Goal: Use online tool/utility: Utilize a website feature to perform a specific function

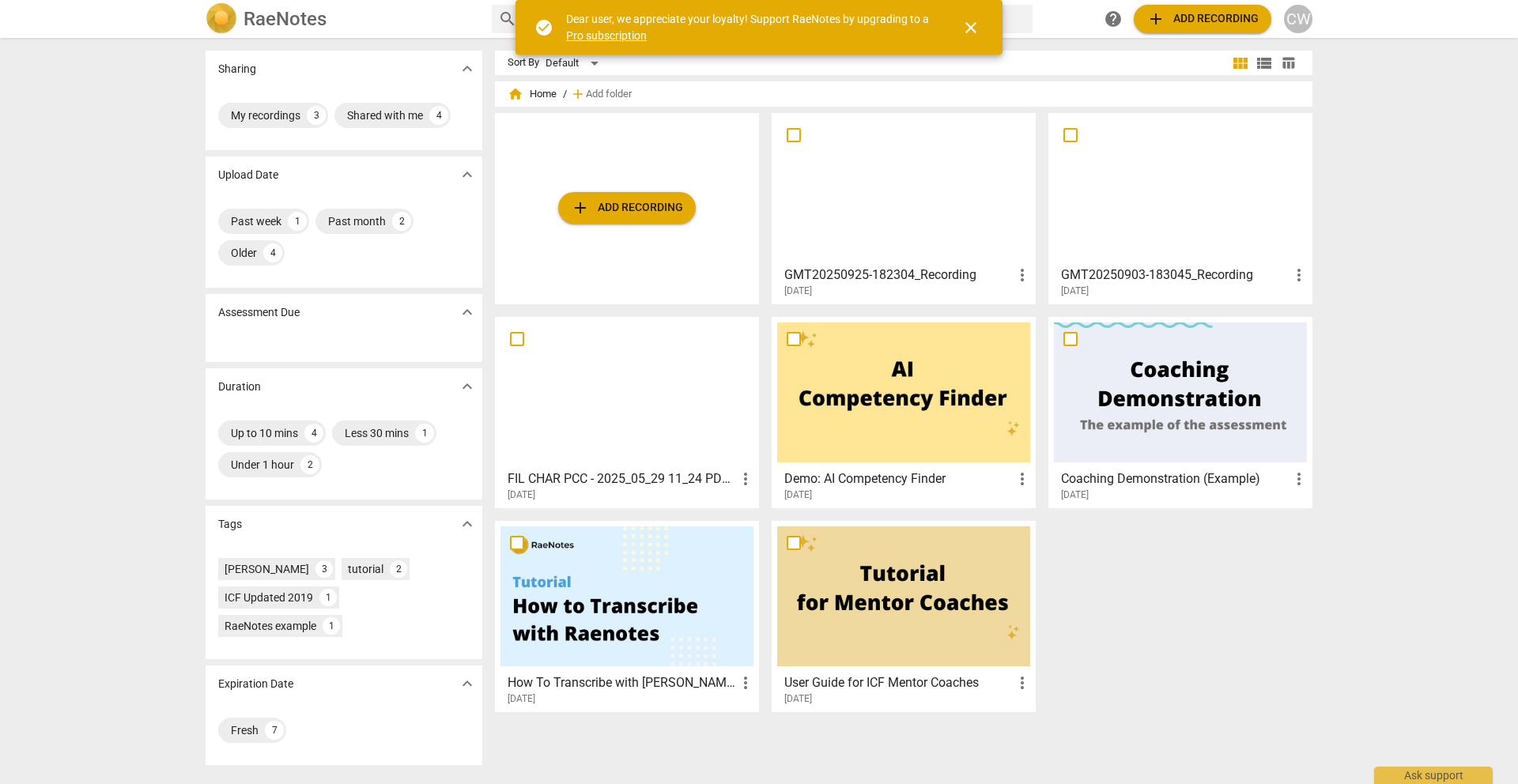
click at [975, 26] on span "close" at bounding box center [970, 27] width 19 height 19
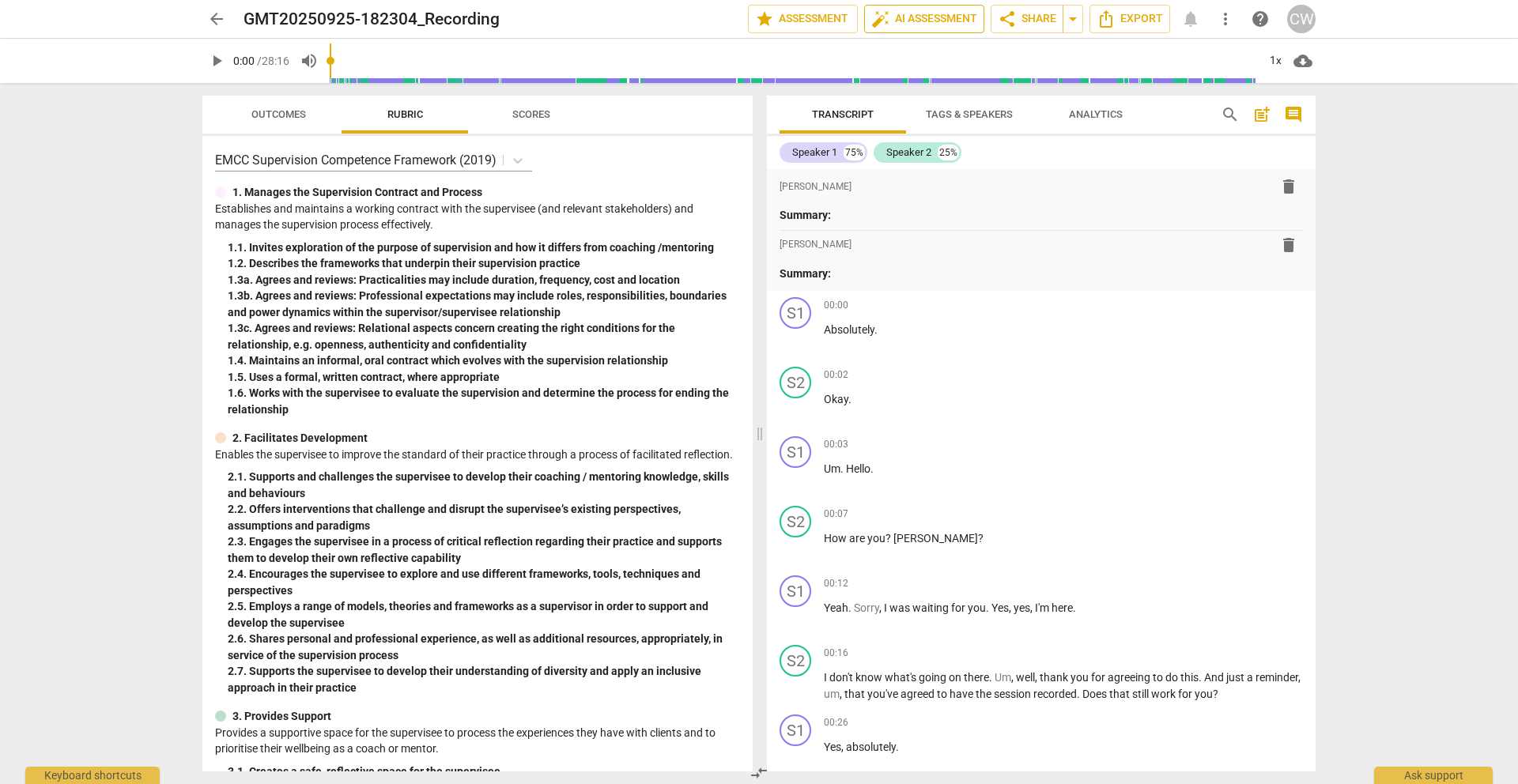
click at [909, 25] on span "auto_fix_high AI Assessment" at bounding box center [924, 19] width 106 height 19
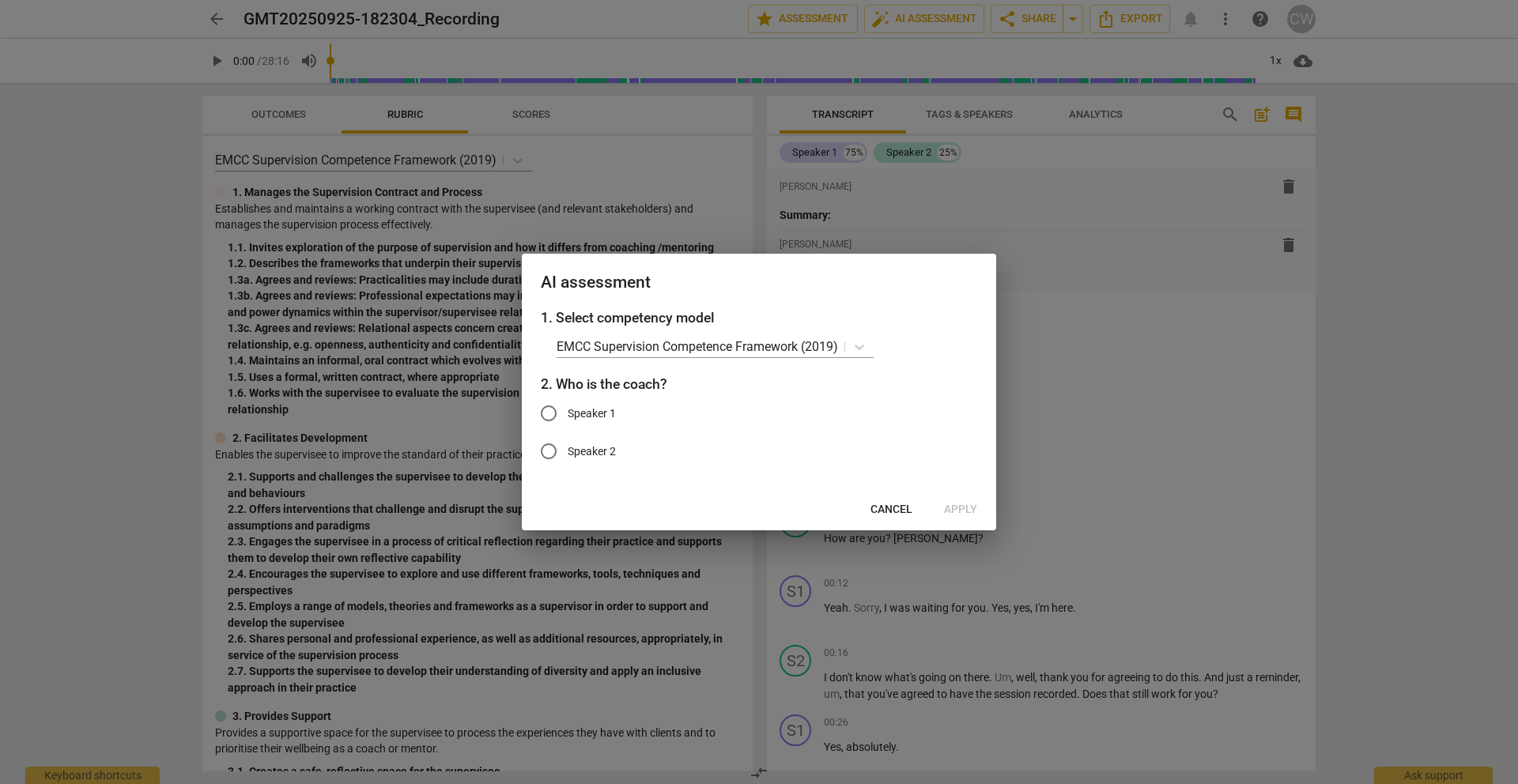
click at [881, 504] on span "Cancel" at bounding box center [891, 510] width 42 height 16
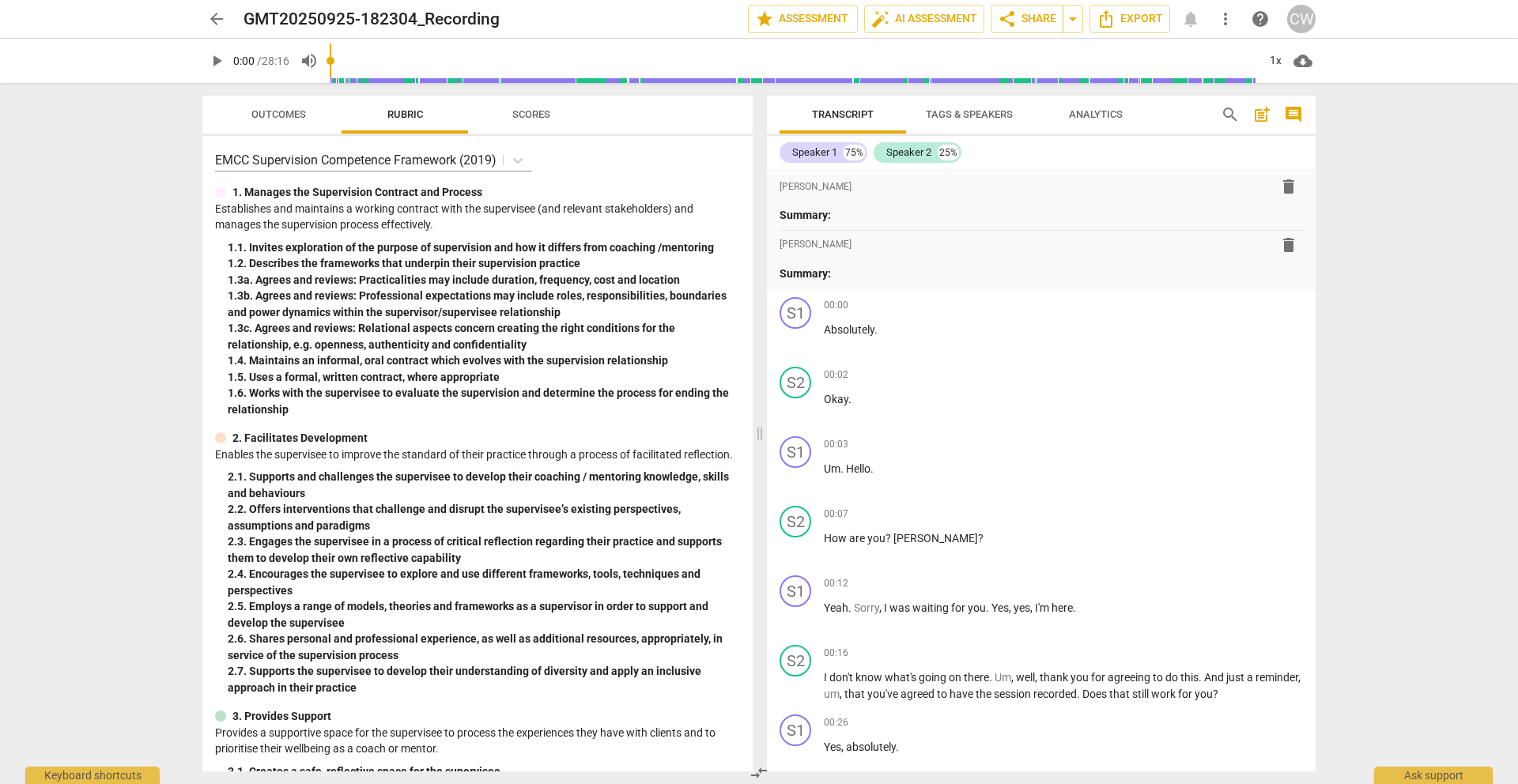
click at [957, 117] on span "Tags & Speakers" at bounding box center [969, 115] width 87 height 12
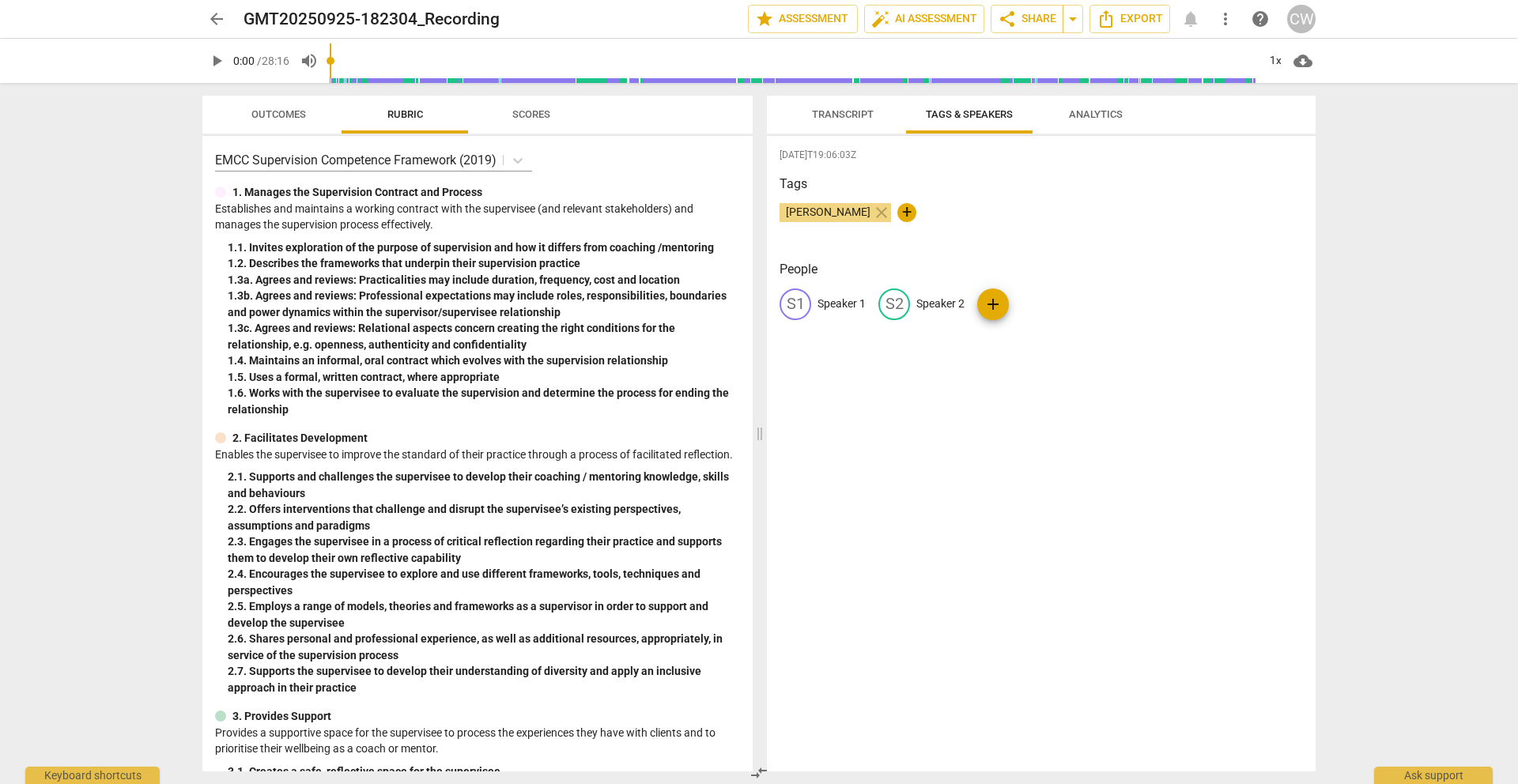
click at [845, 109] on span "Transcript" at bounding box center [842, 115] width 62 height 12
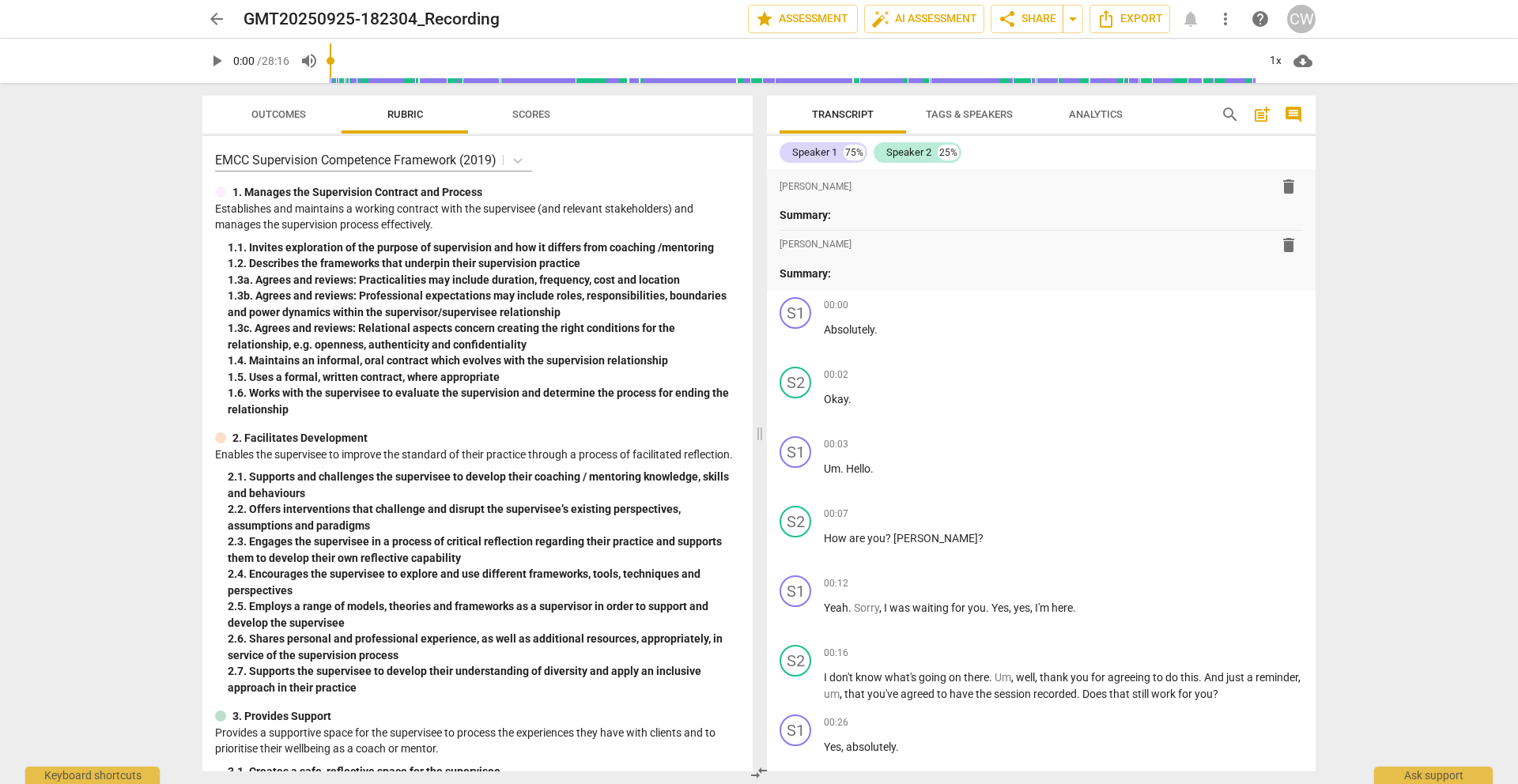
click at [953, 114] on span "Tags & Speakers" at bounding box center [969, 115] width 87 height 12
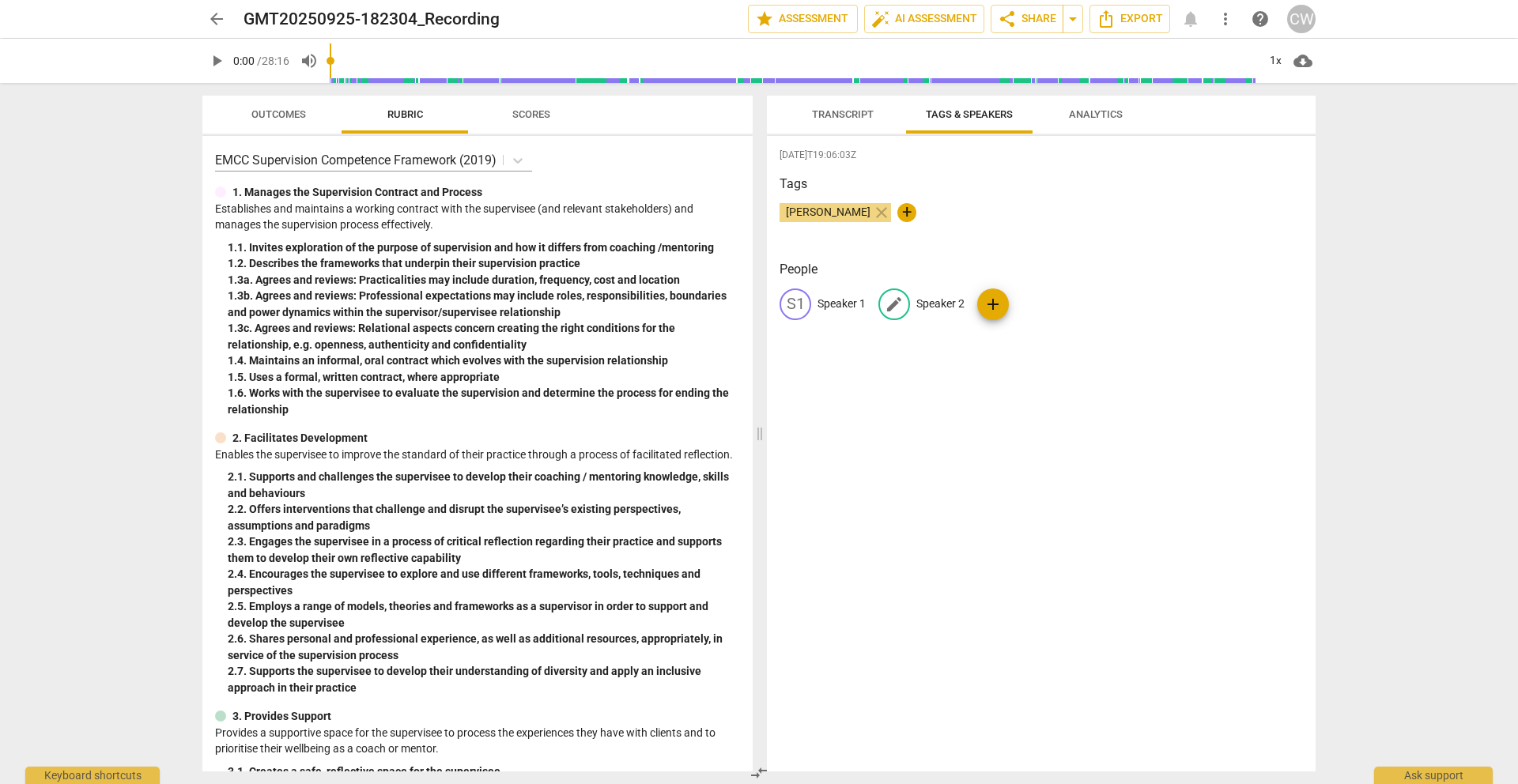
click at [939, 302] on p "Speaker 2" at bounding box center [940, 304] width 48 height 17
type input "Coach CW"
click at [847, 299] on p "Speaker 1" at bounding box center [841, 304] width 48 height 17
type input "Client FR"
click at [860, 121] on span "Transcript" at bounding box center [842, 115] width 100 height 21
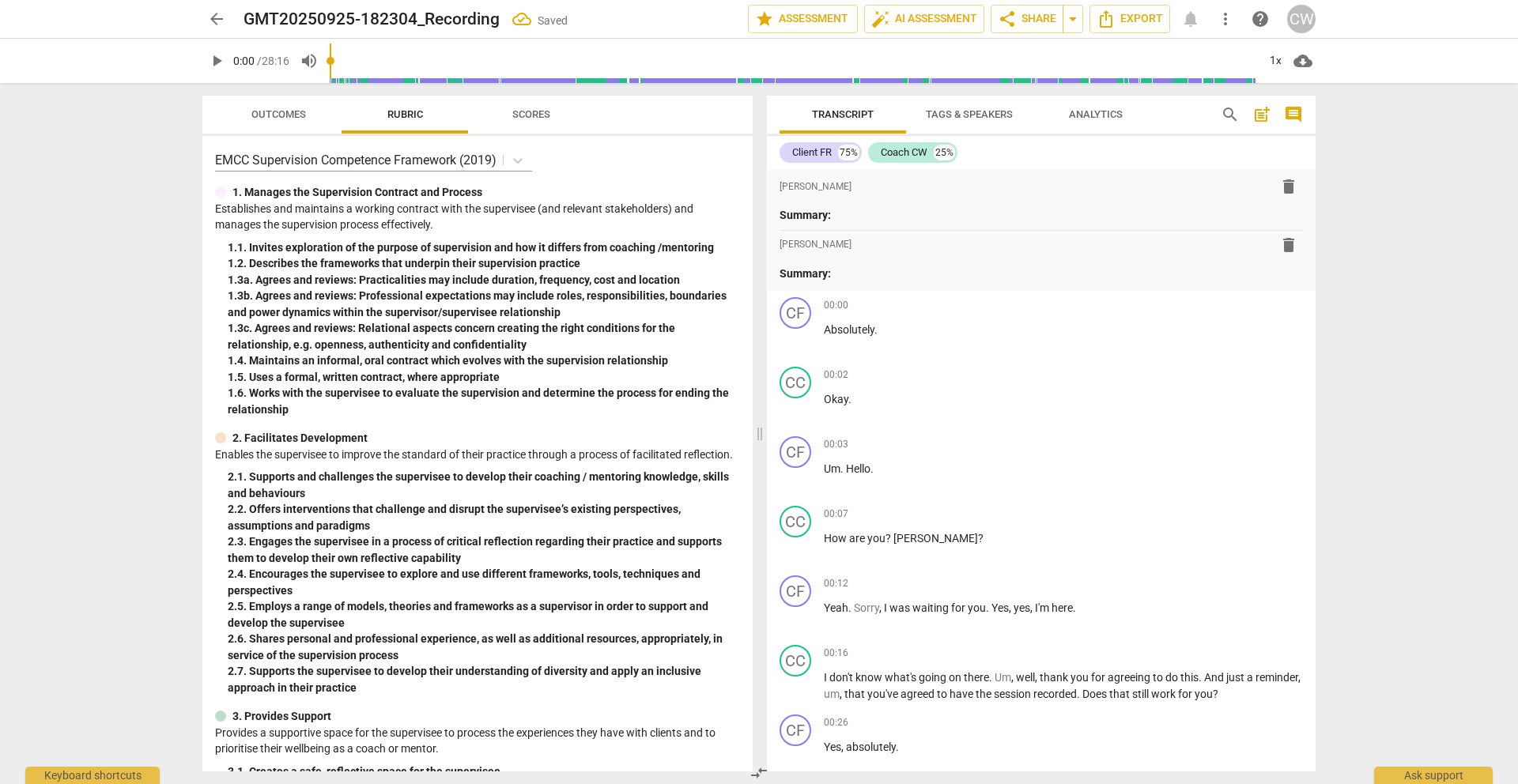
click at [1094, 121] on span "Analytics" at bounding box center [1095, 115] width 92 height 21
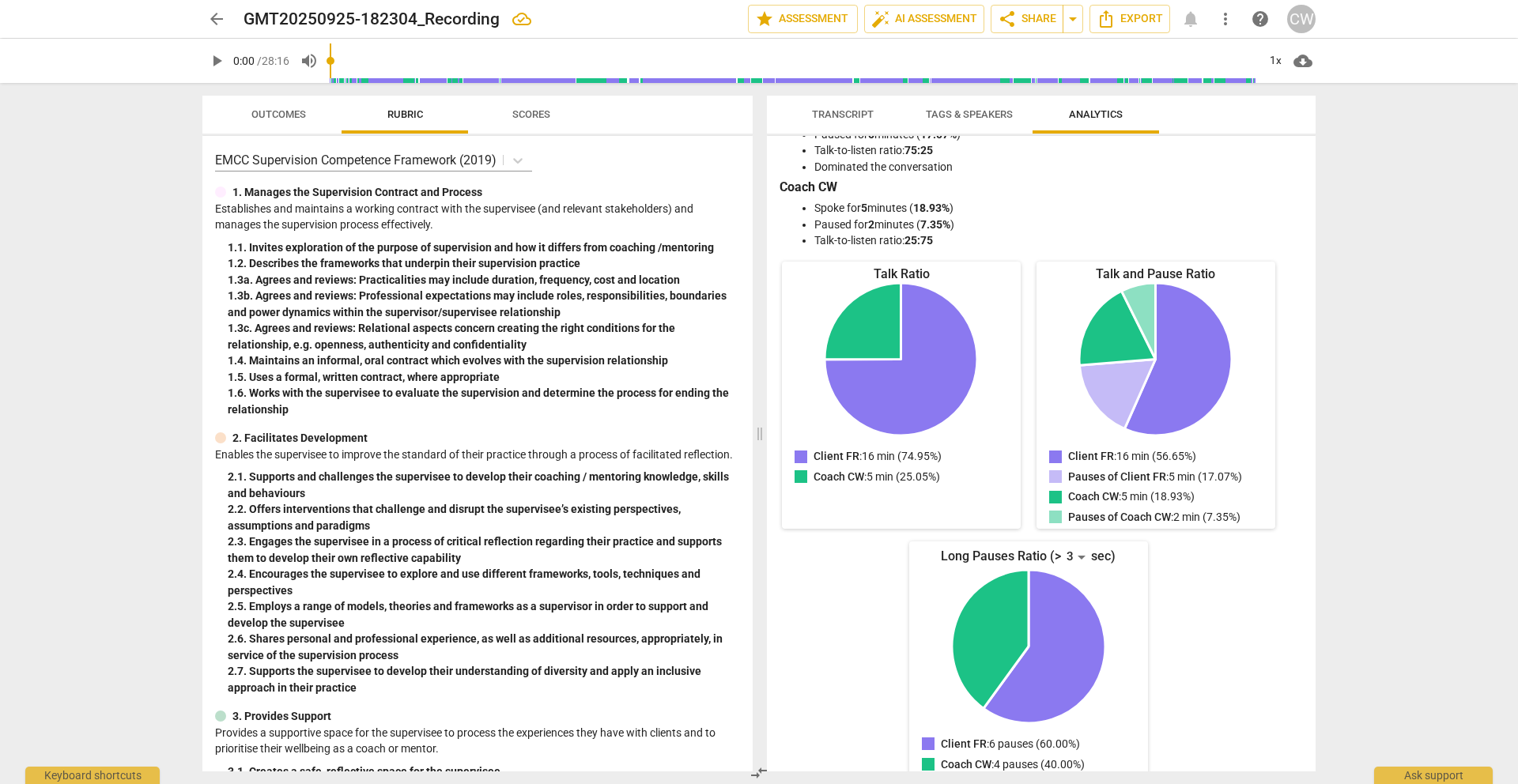
scroll to position [79, 0]
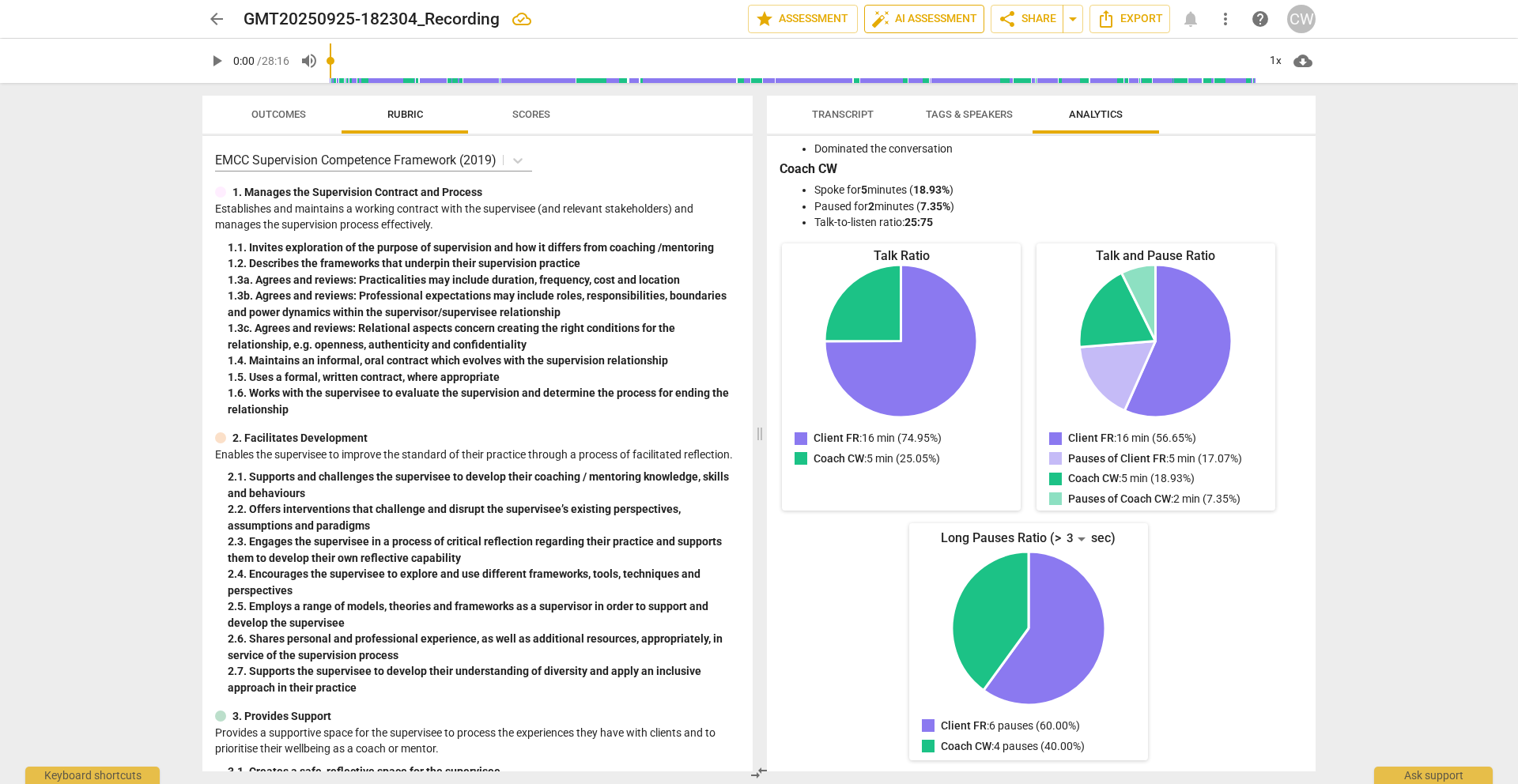
click at [925, 24] on span "auto_fix_high AI Assessment" at bounding box center [924, 19] width 106 height 19
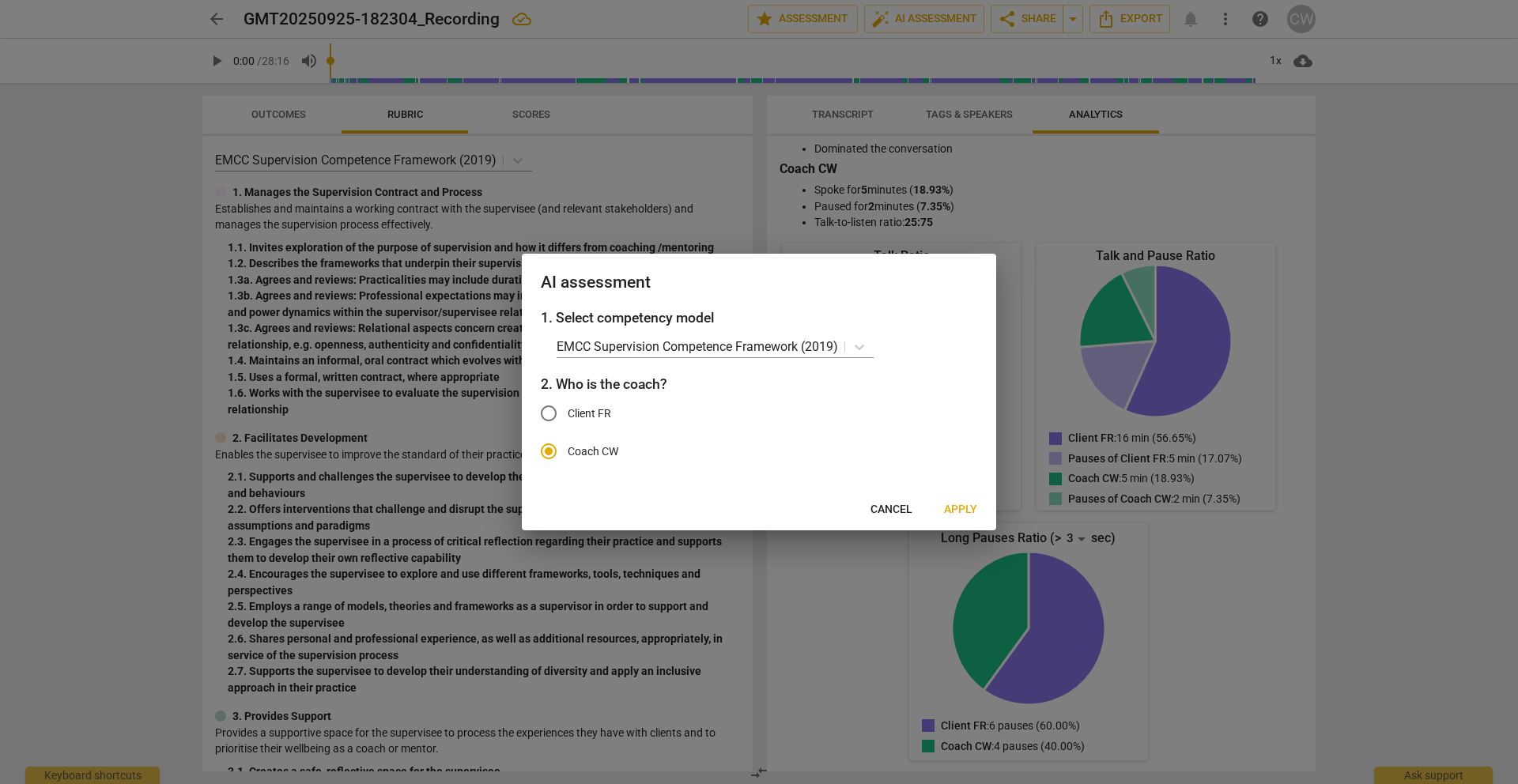
click at [965, 511] on span "Apply" at bounding box center [960, 510] width 33 height 16
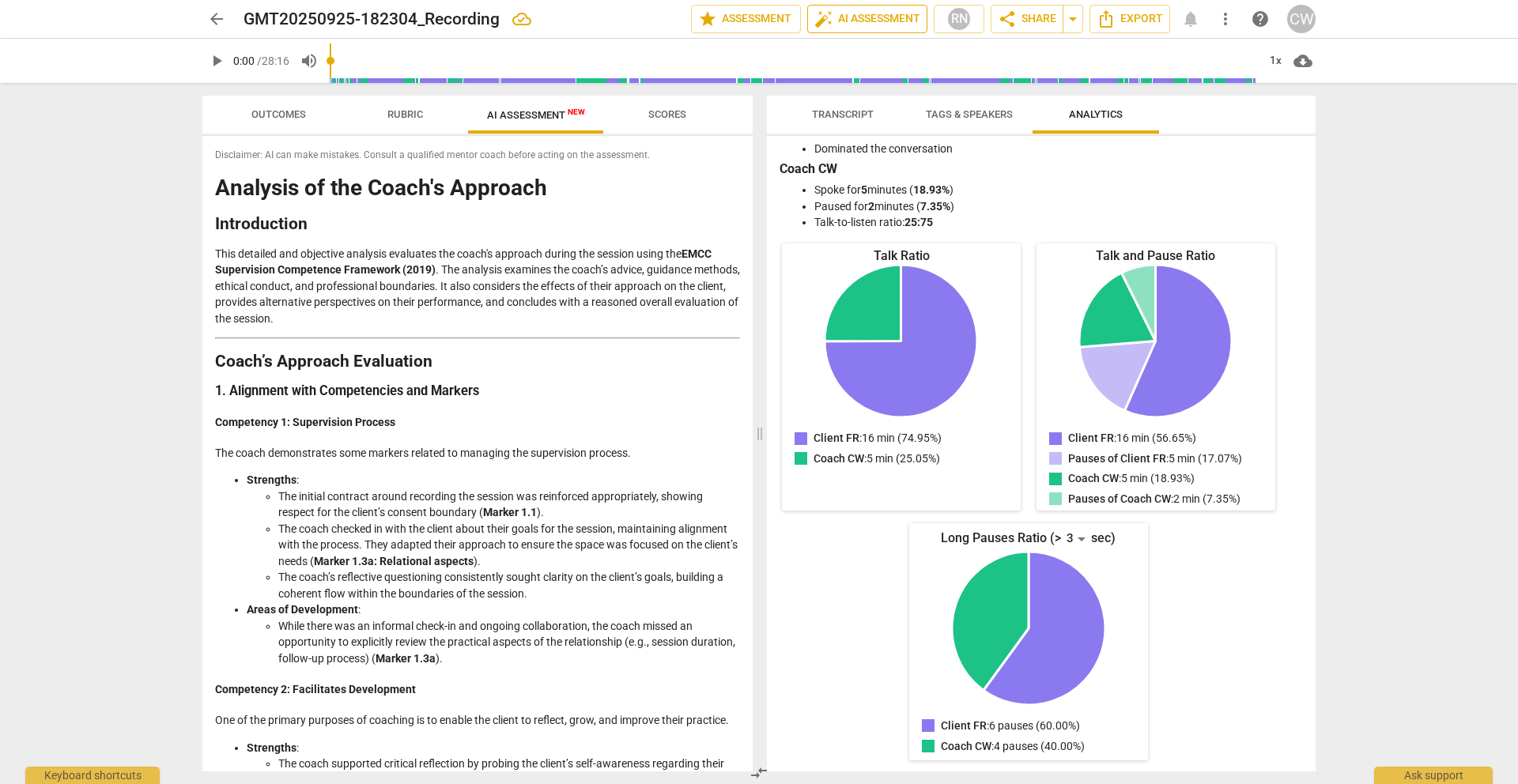
click at [864, 22] on span "auto_fix_high AI Assessment" at bounding box center [867, 19] width 106 height 19
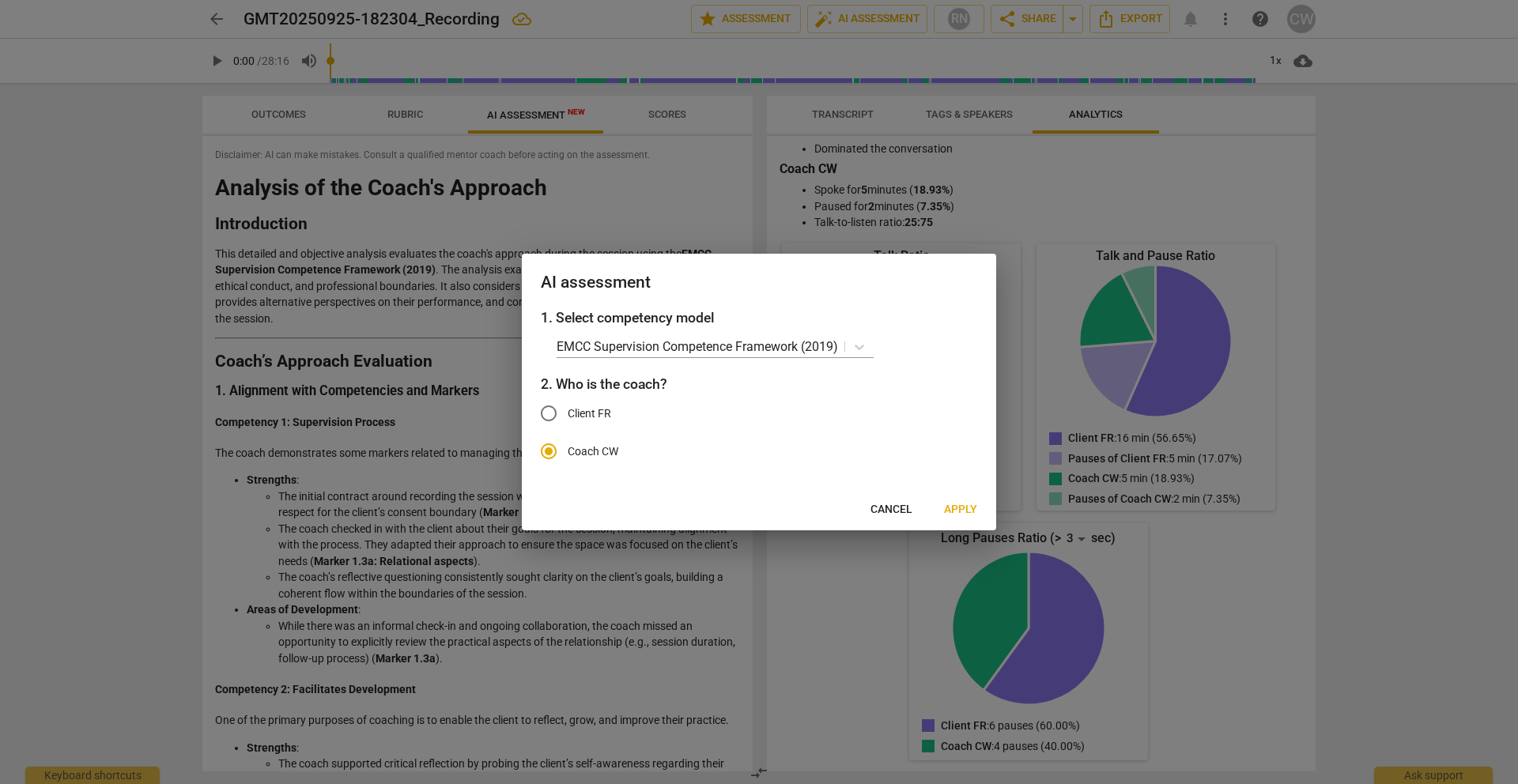
click at [907, 506] on span "Cancel" at bounding box center [891, 510] width 42 height 16
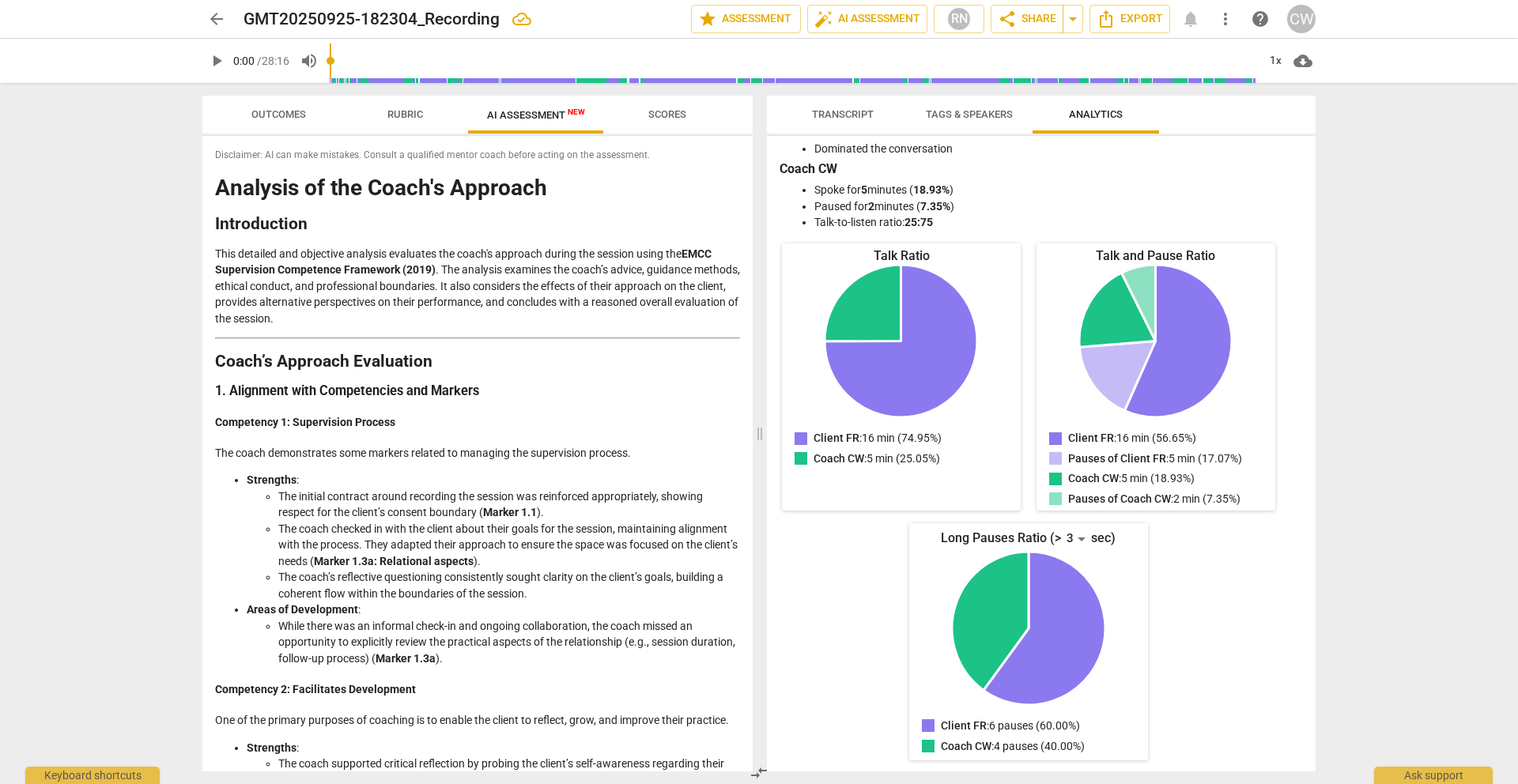
click at [529, 116] on span "AI Assessment New" at bounding box center [536, 115] width 98 height 12
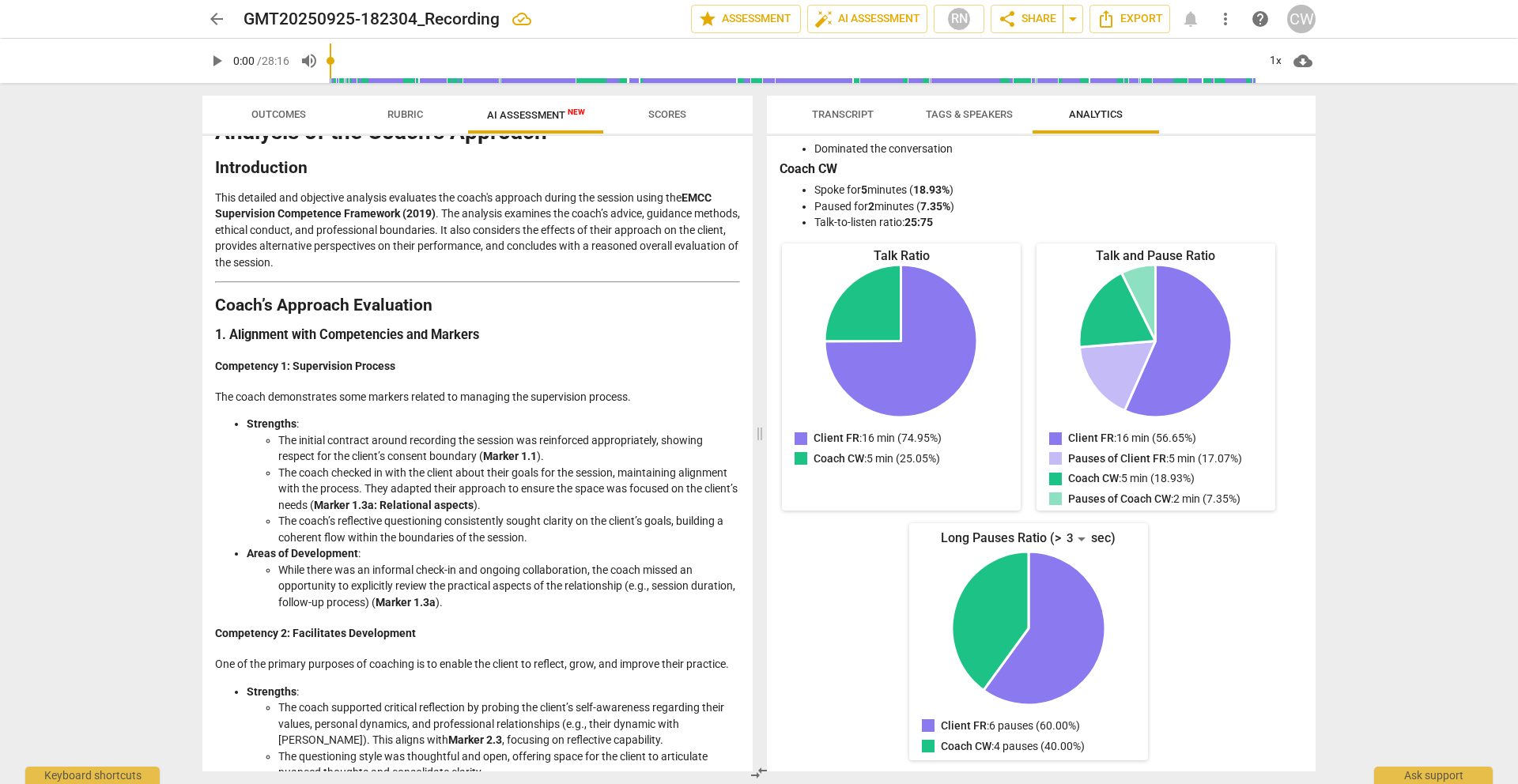
scroll to position [0, 0]
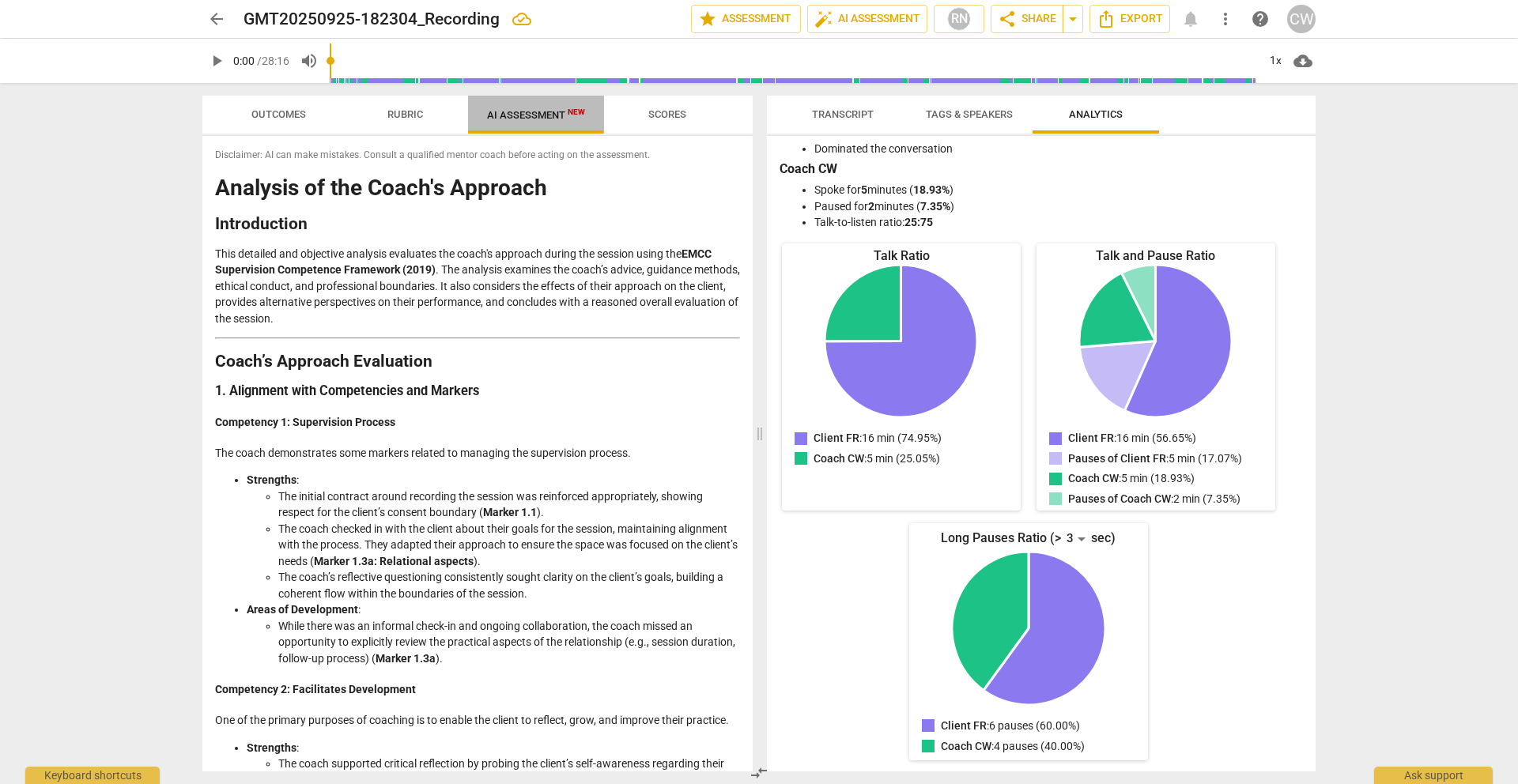
click at [541, 118] on span "AI Assessment New" at bounding box center [536, 115] width 98 height 12
click at [403, 111] on span "Rubric" at bounding box center [406, 115] width 36 height 12
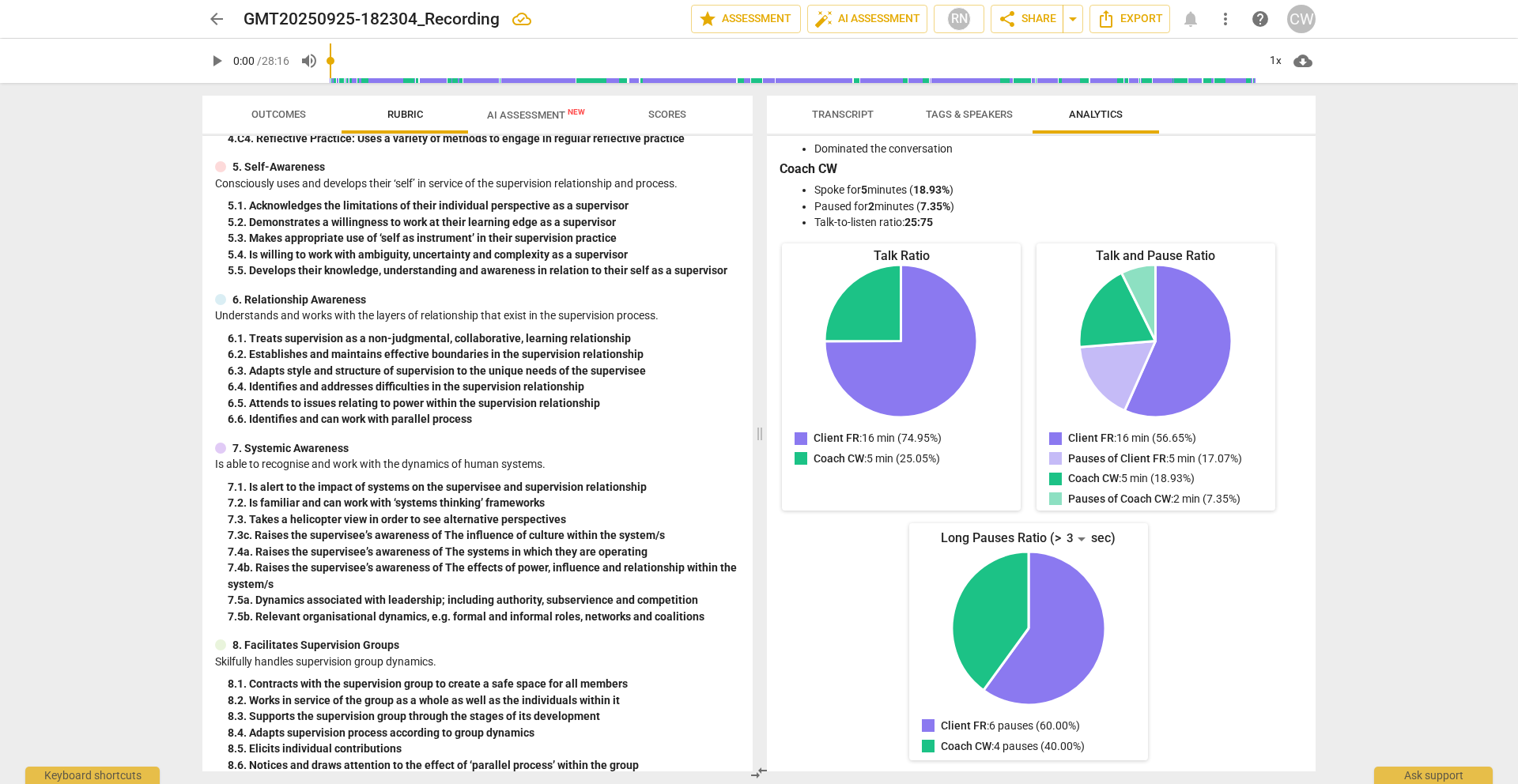
scroll to position [1184, 0]
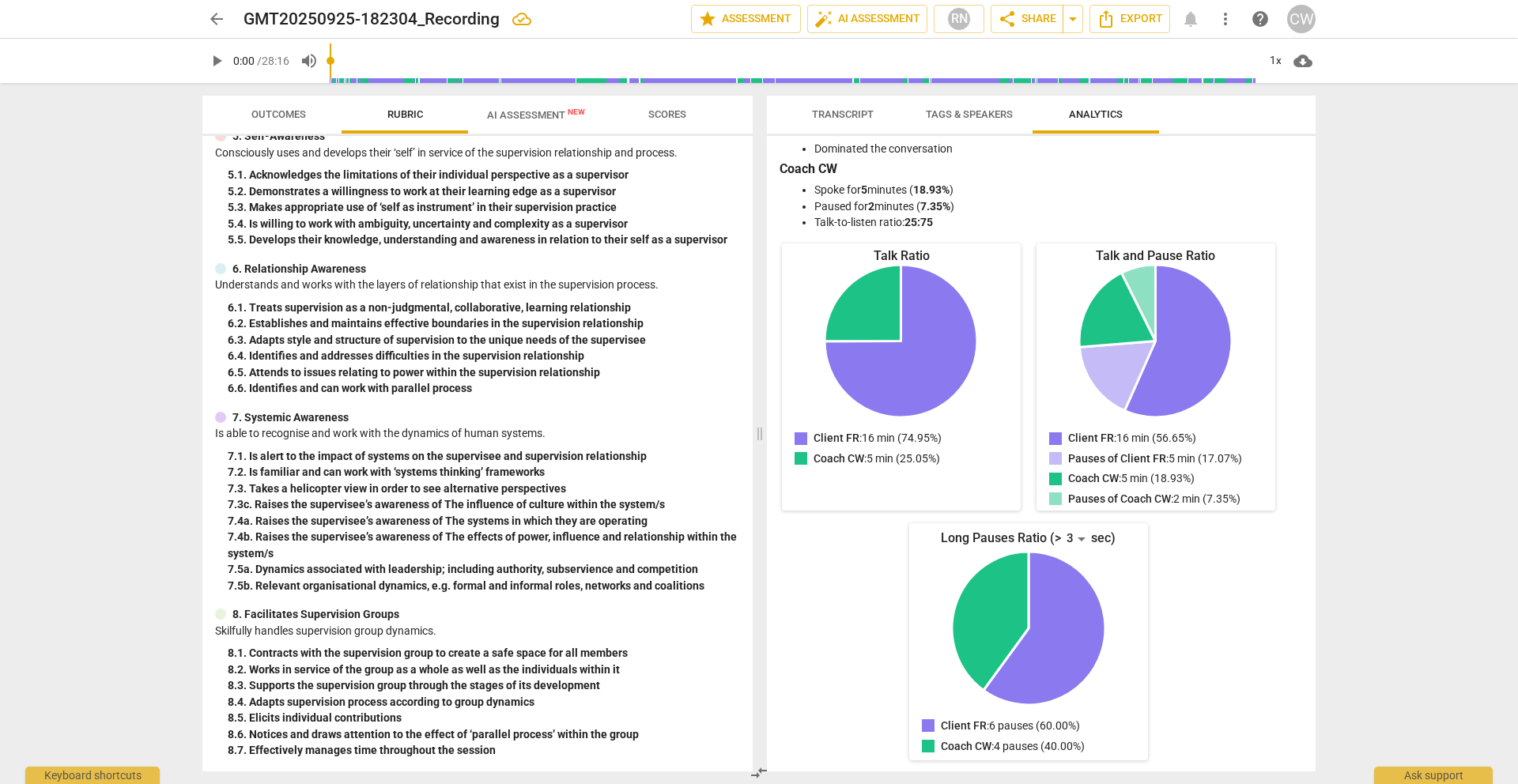
click at [508, 117] on span "AI Assessment New" at bounding box center [536, 115] width 98 height 12
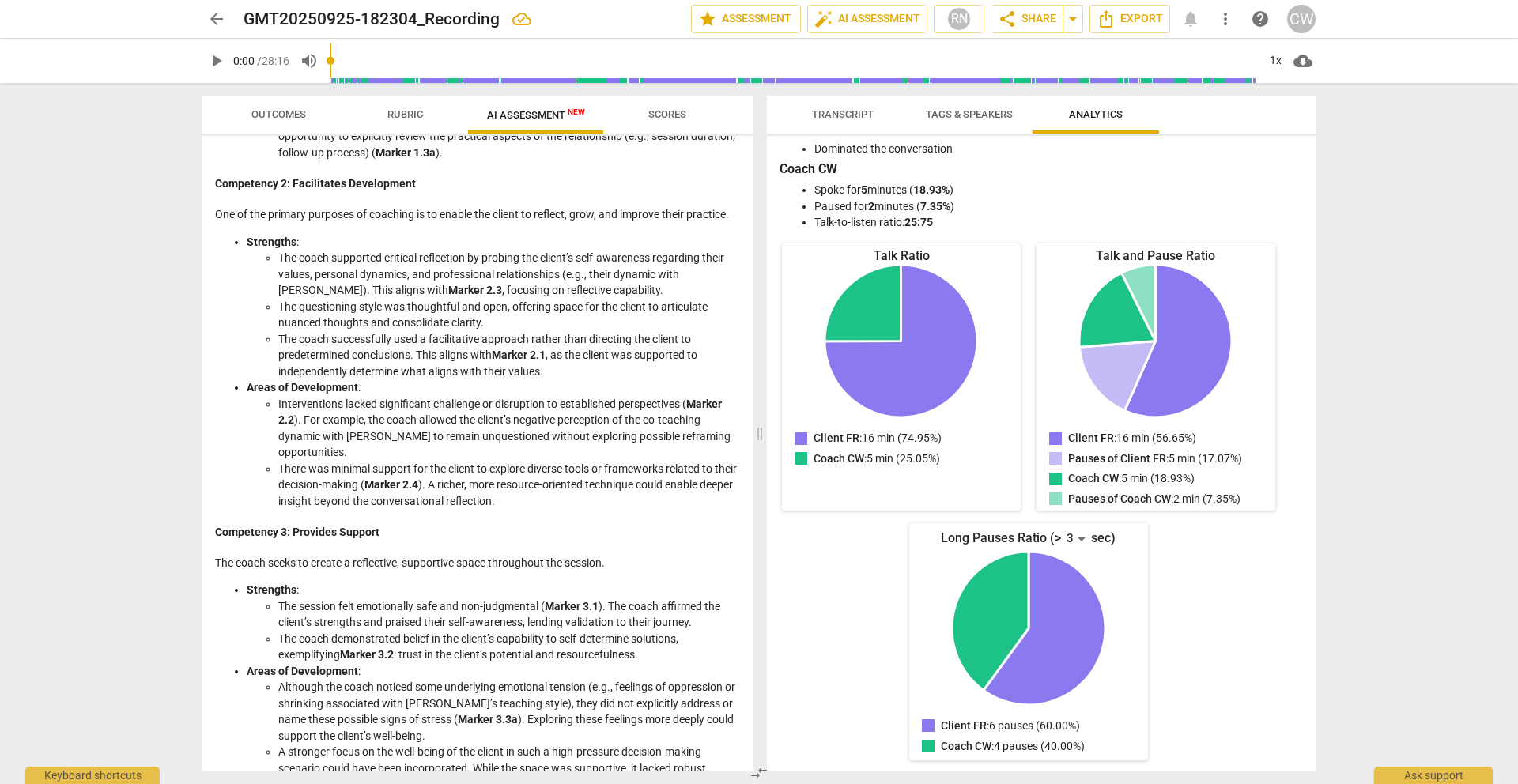
scroll to position [0, 0]
